Goal: Task Accomplishment & Management: Manage account settings

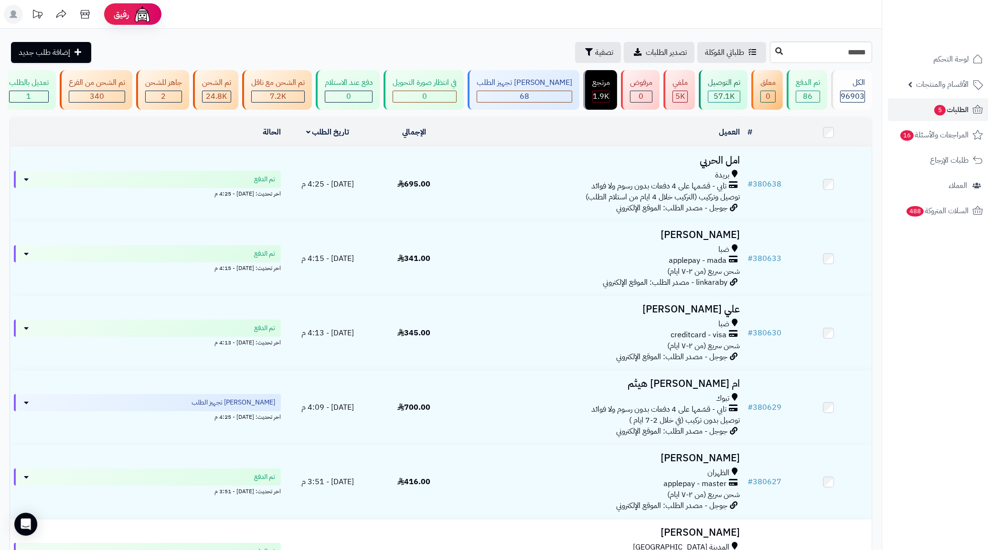
type input "******"
click at [772, 47] on button at bounding box center [779, 51] width 14 height 18
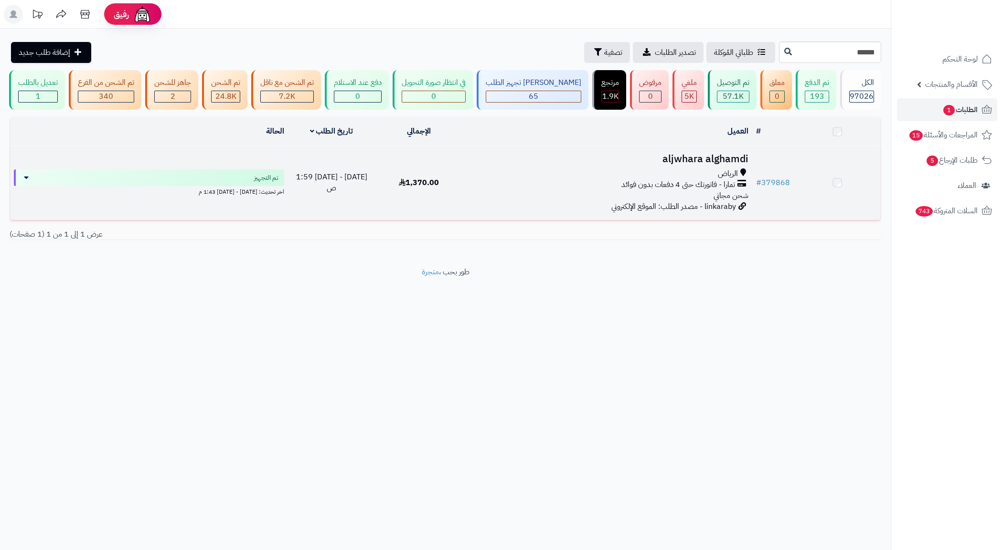
click at [692, 190] on span "تمارا - فاتورتك حتى 4 دفعات بدون فوائد" at bounding box center [678, 185] width 114 height 11
